Goal: Information Seeking & Learning: Learn about a topic

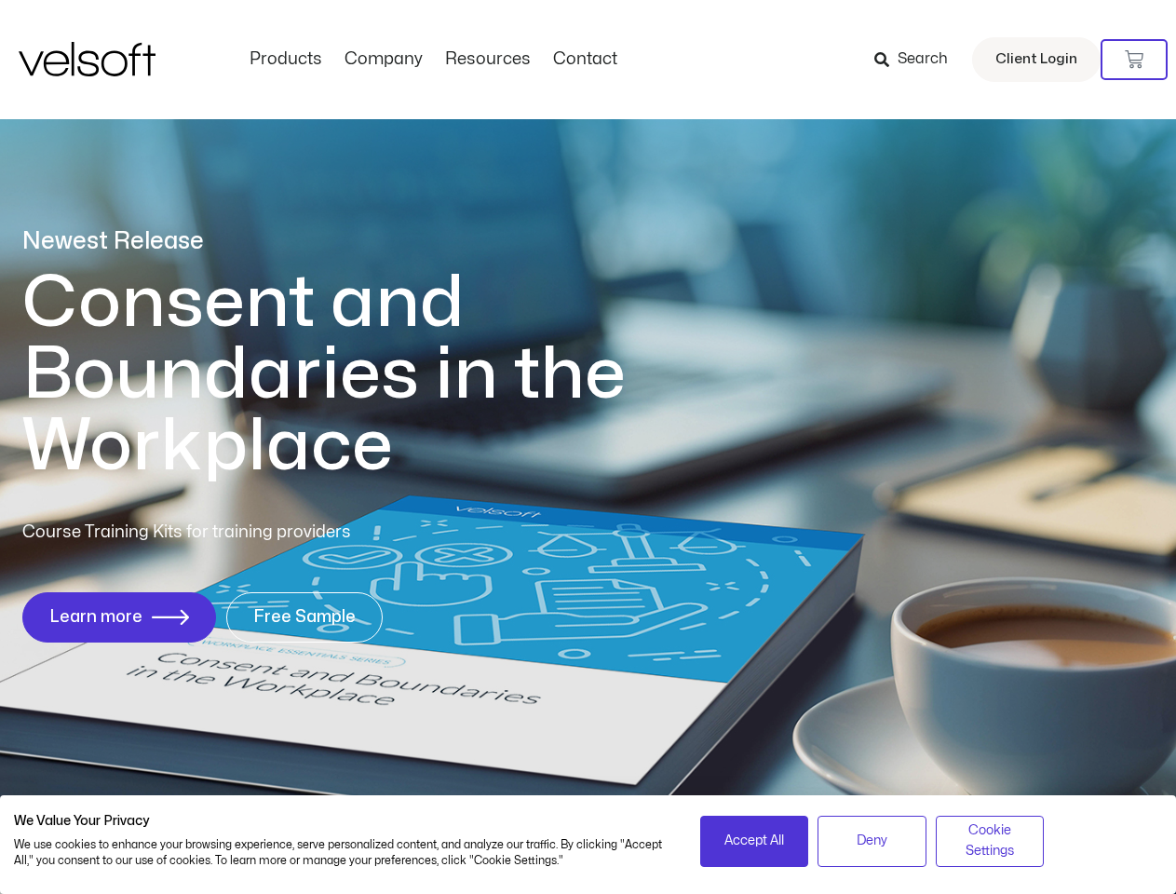
click at [587, 447] on h1 "Consent and Boundaries in the Workplace" at bounding box center [362, 374] width 680 height 215
click at [1134, 60] on icon at bounding box center [1134, 59] width 19 height 19
click at [754, 841] on span "Accept All" at bounding box center [754, 840] width 60 height 20
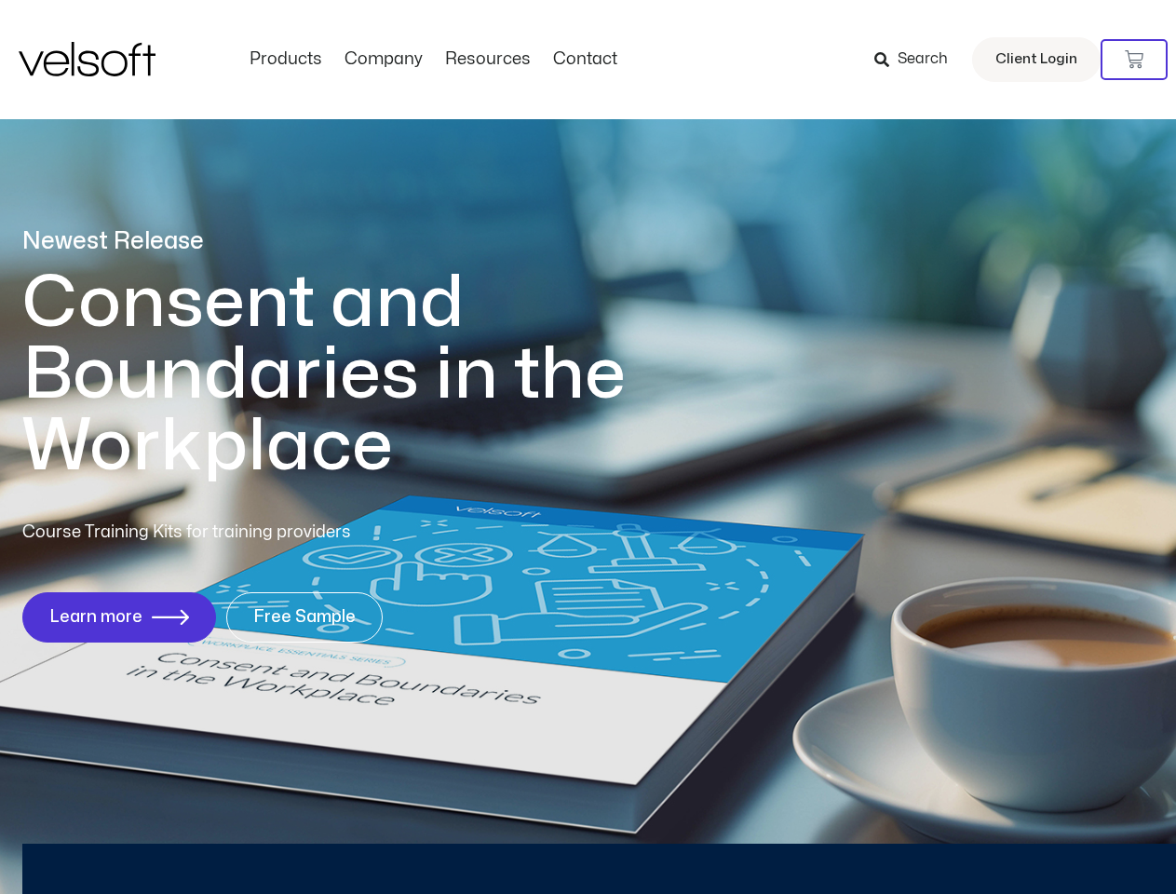
click at [871, 841] on div "Newest Release Consent and Boundaries in the Workplace Course Training Kits for…" at bounding box center [588, 445] width 1176 height 904
click at [990, 841] on div "Newest Release Consent and Boundaries in the Workplace Course Training Kits for…" at bounding box center [588, 445] width 1176 height 904
